Goal: Task Accomplishment & Management: Use online tool/utility

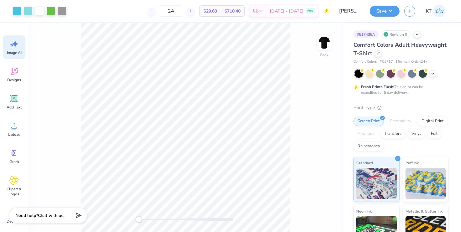
click at [10, 44] on icon at bounding box center [13, 43] width 9 height 9
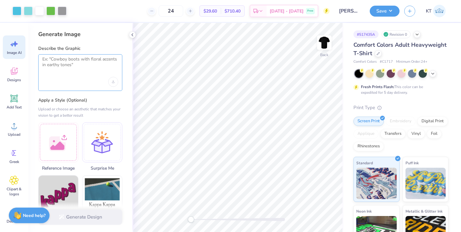
click at [87, 65] on textarea at bounding box center [80, 64] width 76 height 16
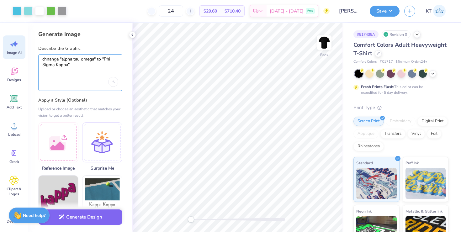
click at [108, 59] on textarea "chnange "alpha tau omega" to "Phi Sigma Kappa"" at bounding box center [80, 64] width 76 height 16
click at [51, 66] on textarea "chnange "alpha tau omega" to "PHI Sigma Kappa"" at bounding box center [80, 64] width 76 height 16
click at [66, 67] on textarea "chnange "alpha tau omega" to "PHI SIGMA Kappa"" at bounding box center [80, 64] width 76 height 16
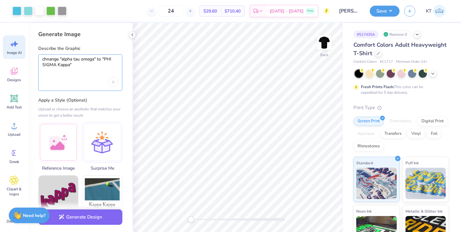
click at [66, 67] on textarea "chnange "alpha tau omega" to "PHI SIGMA Kappa"" at bounding box center [80, 64] width 76 height 16
click at [113, 78] on div "Upload image" at bounding box center [113, 82] width 10 height 10
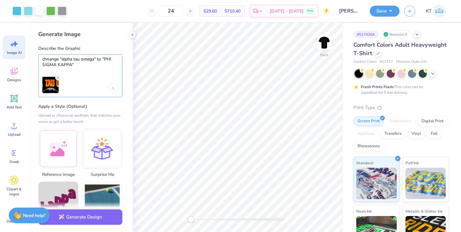
click at [60, 59] on textarea "chnange "alpha tau omega" to "PHI SIGMA KAPPA"" at bounding box center [80, 64] width 76 height 16
click at [52, 60] on textarea "chnange "alpha tau omega" to "PHI SIGMA KAPPA"" at bounding box center [80, 64] width 76 height 16
click at [74, 70] on textarea "change "alpha tau omega" to "PHI SIGMA KAPPA"" at bounding box center [80, 64] width 76 height 16
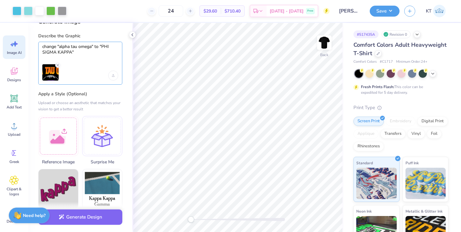
scroll to position [21, 0]
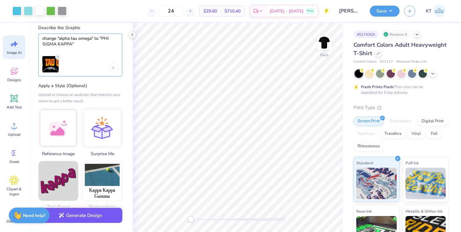
type textarea "change "alpha tau omega" to "PHI SIGMA KAPPA""
click at [77, 212] on button "Generate Design" at bounding box center [80, 215] width 84 height 15
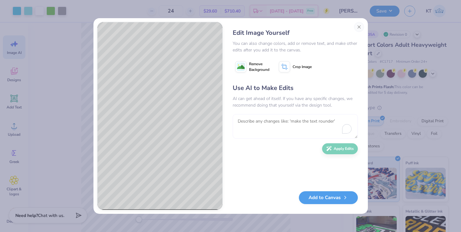
click at [248, 124] on textarea "To enrich screen reader interactions, please activate Accessibility in Grammarl…" at bounding box center [294, 126] width 125 height 24
type textarea "keep the duo tone text from the reference image"
click at [333, 149] on button "Apply Edits" at bounding box center [340, 147] width 36 height 11
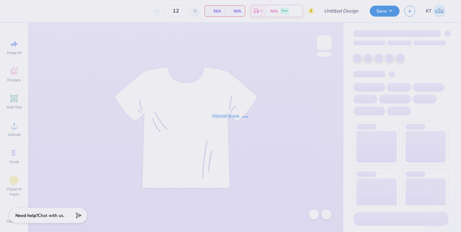
type input "[PERSON_NAME] : [GEOGRAPHIC_DATA][US_STATE]"
type input "24"
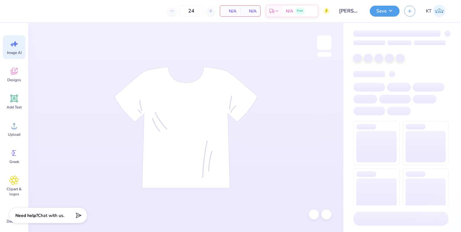
click at [13, 51] on span "Image AI" at bounding box center [14, 52] width 15 height 5
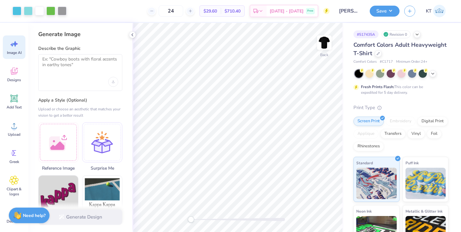
click at [116, 85] on div at bounding box center [80, 82] width 76 height 10
click at [112, 85] on div "Upload image" at bounding box center [113, 82] width 10 height 10
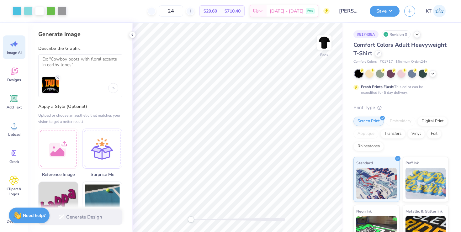
click at [53, 86] on img at bounding box center [50, 85] width 16 height 16
click at [93, 63] on textarea at bounding box center [80, 64] width 76 height 16
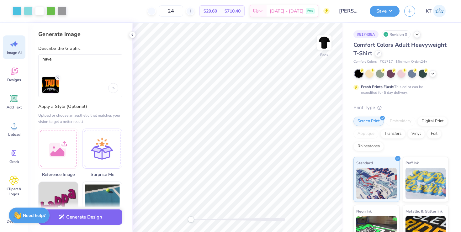
click at [56, 86] on img at bounding box center [50, 85] width 16 height 16
click at [79, 69] on textarea "have" at bounding box center [80, 64] width 76 height 16
type textarea "h"
click at [82, 66] on textarea "change "Alpha Tau Omega" to "PHI SIGMA KAPPA" and keep the top half" at bounding box center [80, 64] width 76 height 16
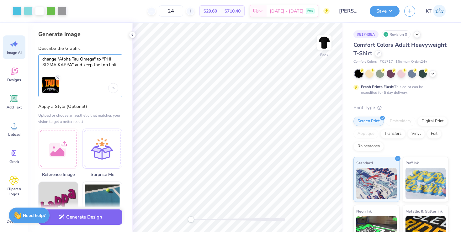
click at [83, 66] on textarea "change "Alpha Tau Omega" to "PHI SIGMA KAPPA" and keep the top half" at bounding box center [80, 64] width 76 height 16
click at [118, 61] on textarea "change "Alpha Tau Omega" to "PHI SIGMA KAPPA" and have the top half" at bounding box center [80, 64] width 76 height 16
click at [117, 64] on textarea "change "Alpha Tau Omega" to "PHI SIGMA KAPPA" and have the top half" at bounding box center [80, 64] width 76 height 16
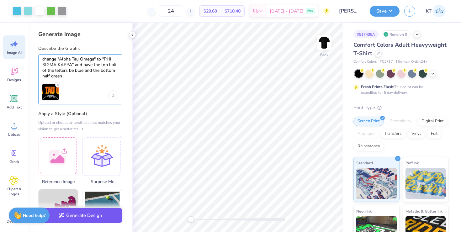
type textarea "change "Alpha Tau Omega" to "PHI SIGMA KAPPA" and have the top half of the lett…"
click at [92, 222] on button "Generate Design" at bounding box center [80, 215] width 84 height 15
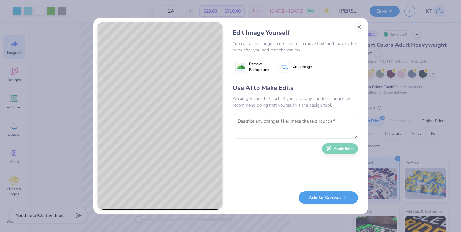
click at [320, 204] on div "Edit Image Yourself You can also change colors, add or remove text, and make ot…" at bounding box center [295, 116] width 138 height 188
click at [324, 197] on button "Add to Canvas" at bounding box center [328, 196] width 59 height 13
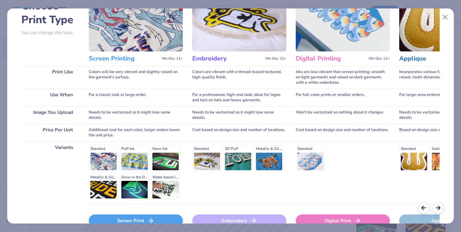
scroll to position [54, 0]
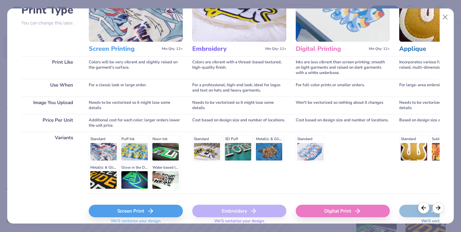
click at [100, 209] on div "Screen Print" at bounding box center [136, 211] width 94 height 13
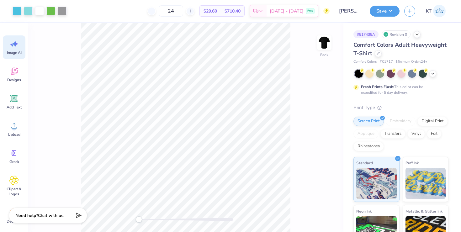
scroll to position [0, 0]
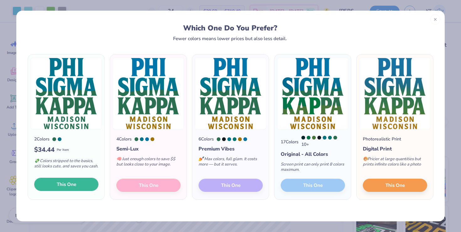
click at [63, 185] on span "This One" at bounding box center [66, 184] width 19 height 7
